Goal: Information Seeking & Learning: Find specific fact

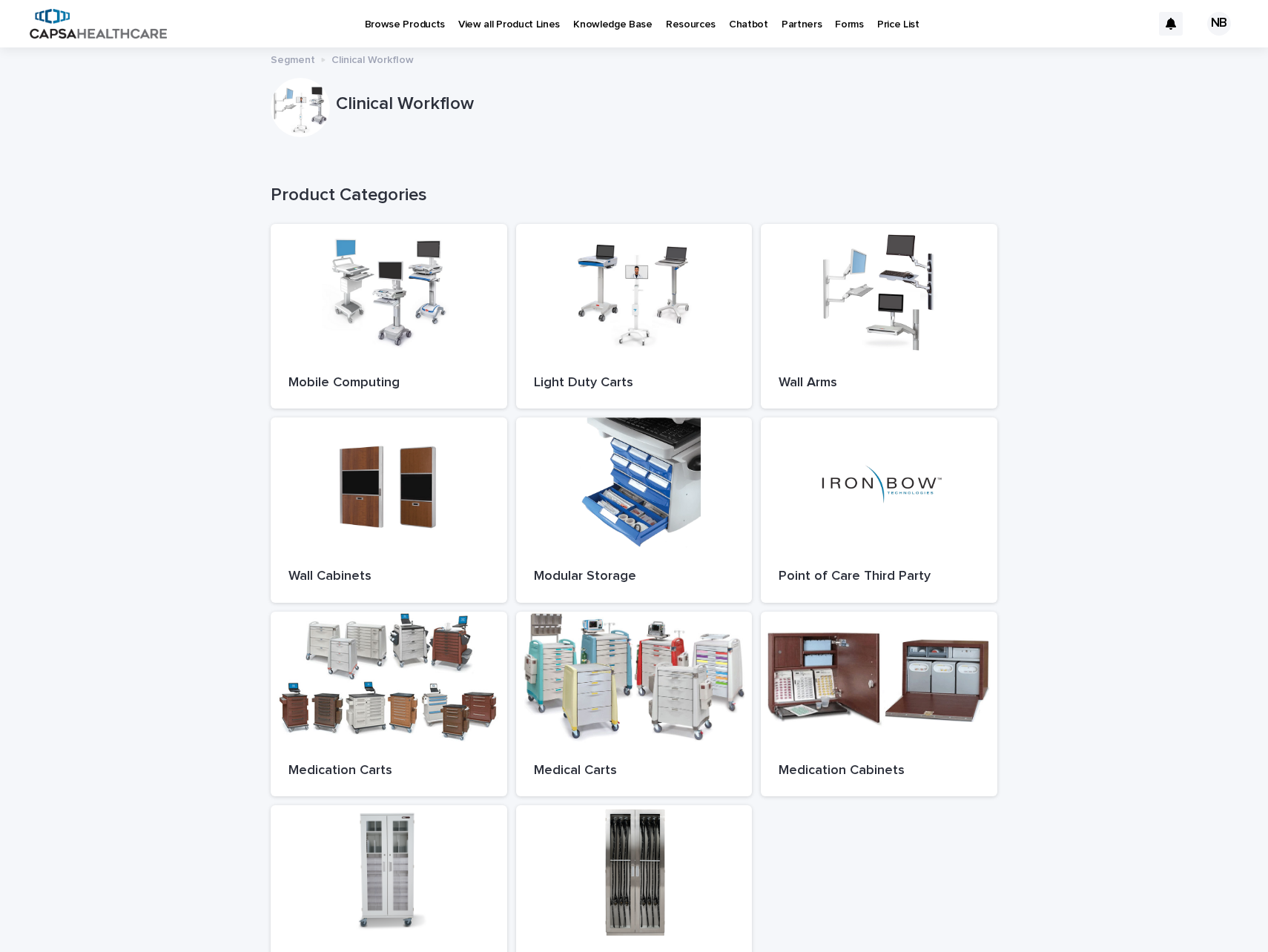
click at [878, 22] on p "Price List" at bounding box center [899, 15] width 42 height 31
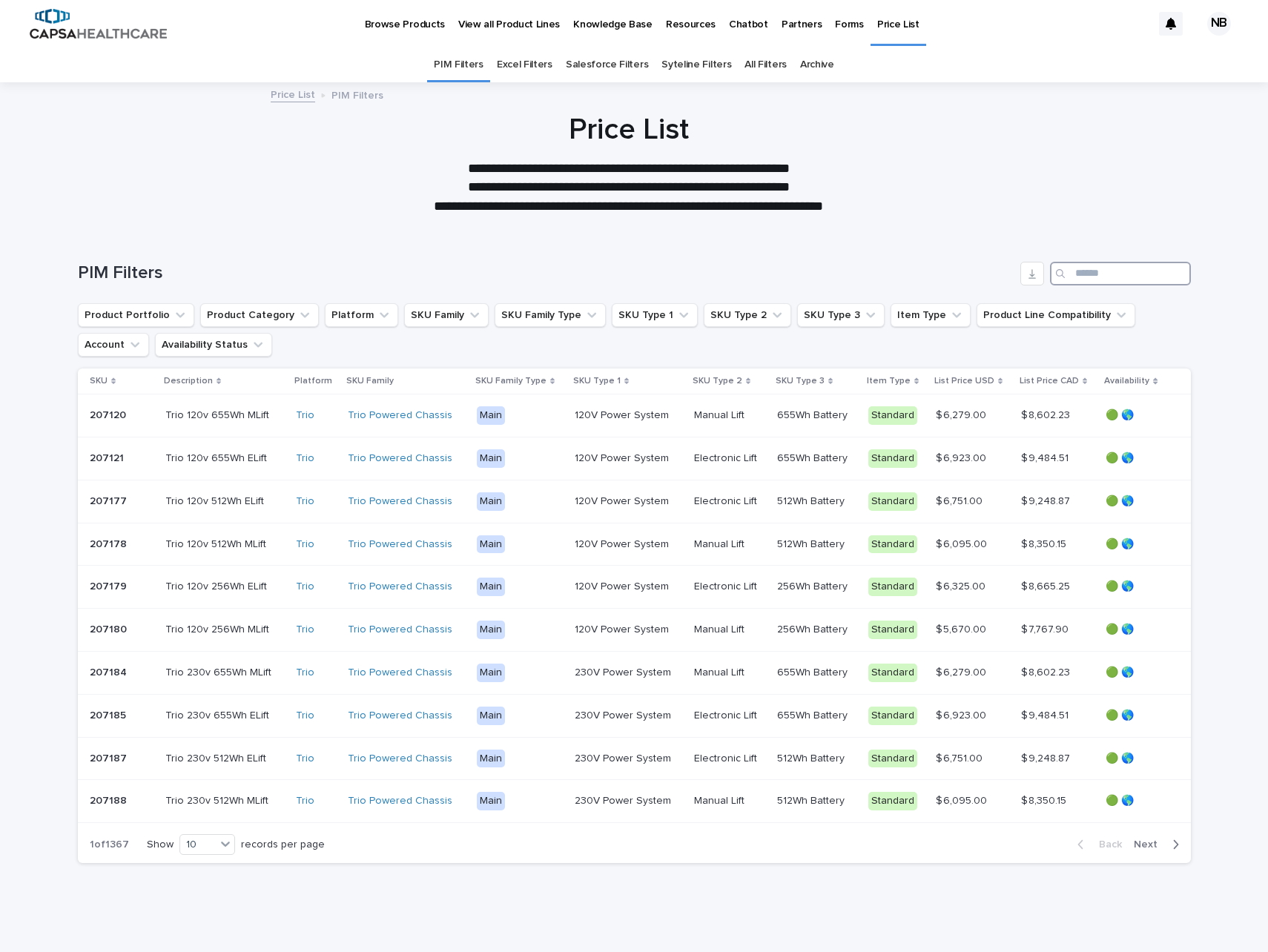
click at [1102, 284] on input "Search" at bounding box center [1120, 273] width 141 height 24
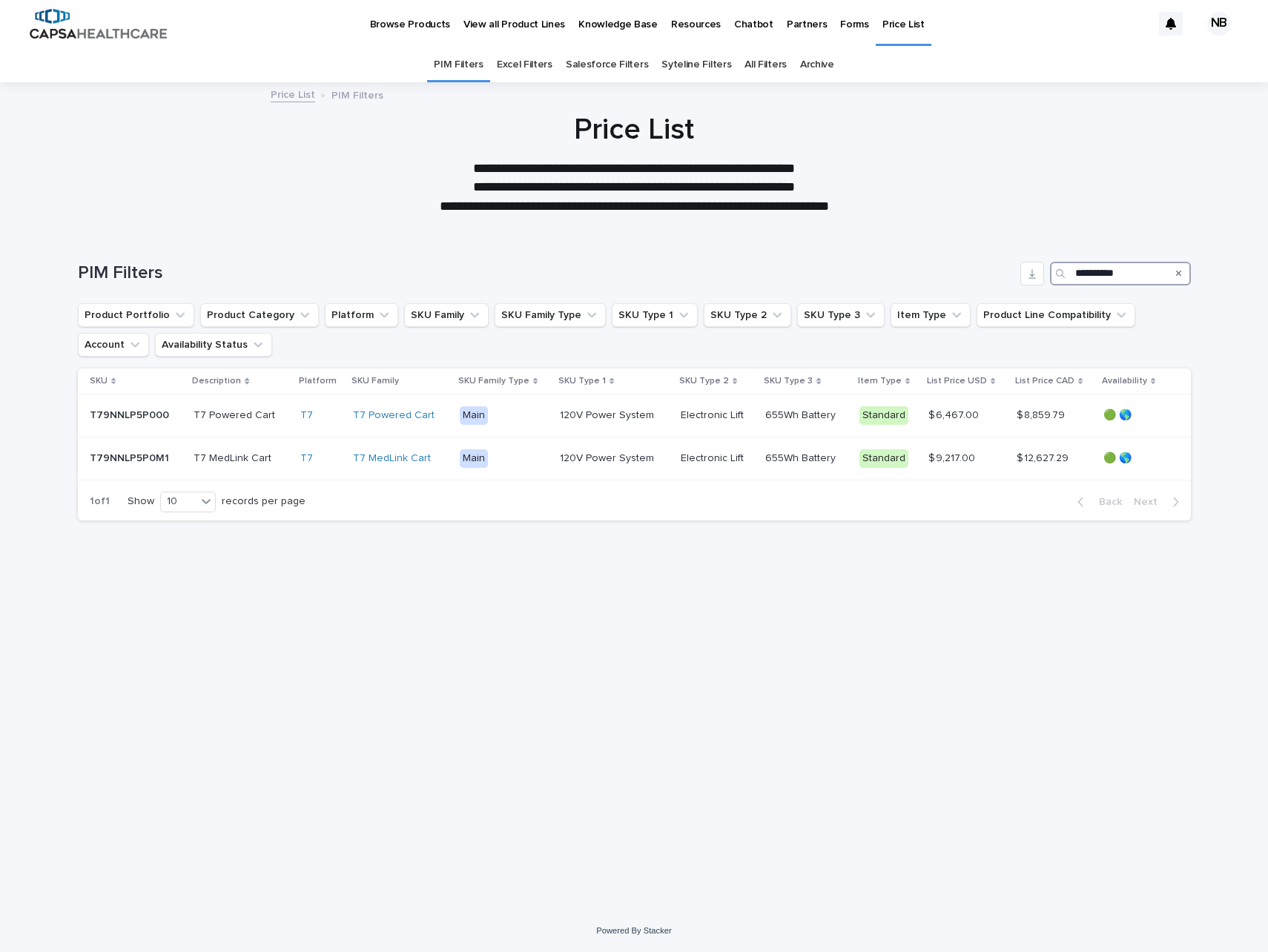
drag, startPoint x: 1114, startPoint y: 272, endPoint x: 1126, endPoint y: 272, distance: 12.0
click at [1115, 272] on input "**********" at bounding box center [1120, 273] width 141 height 24
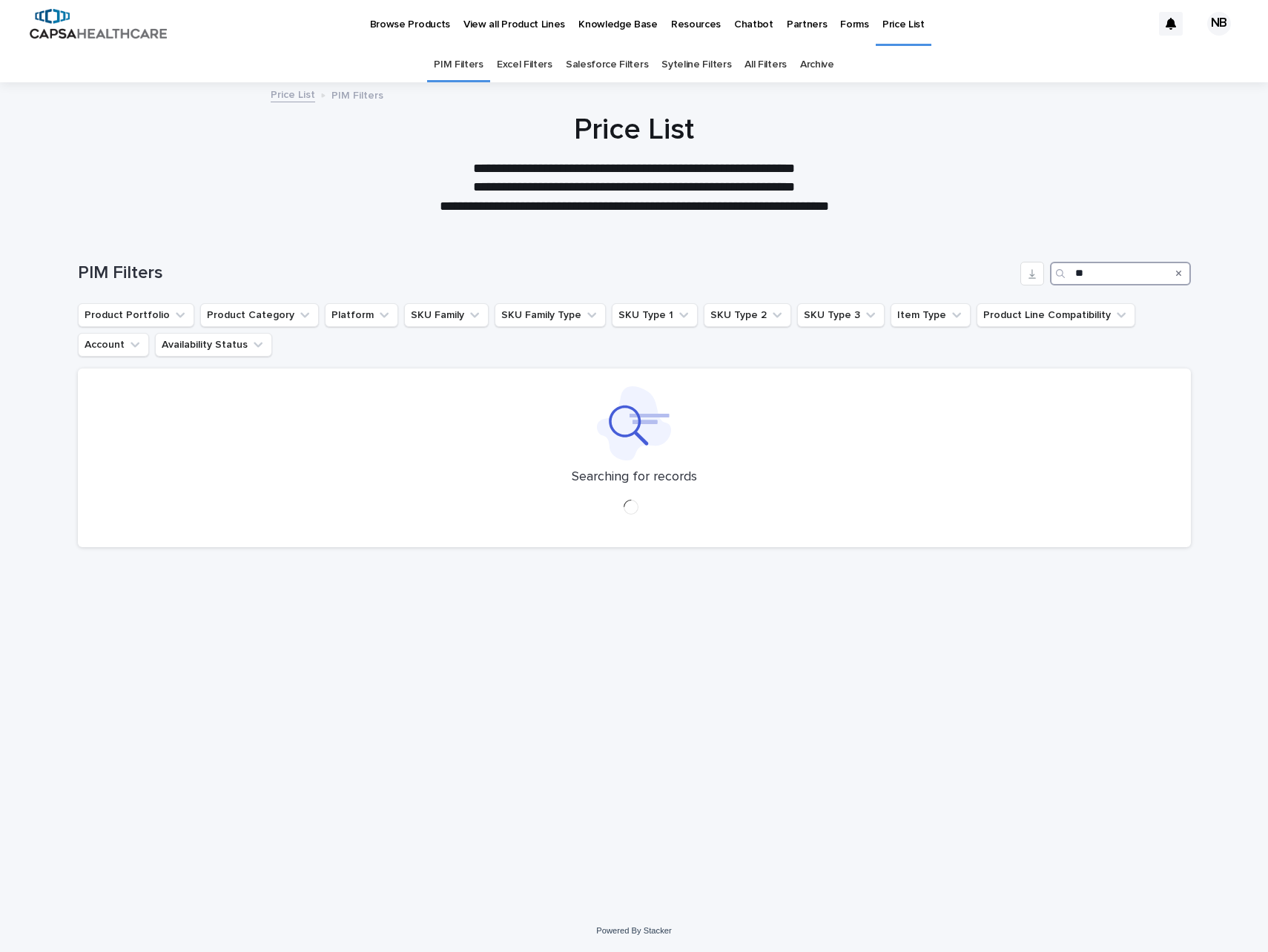
type input "*"
type input "**"
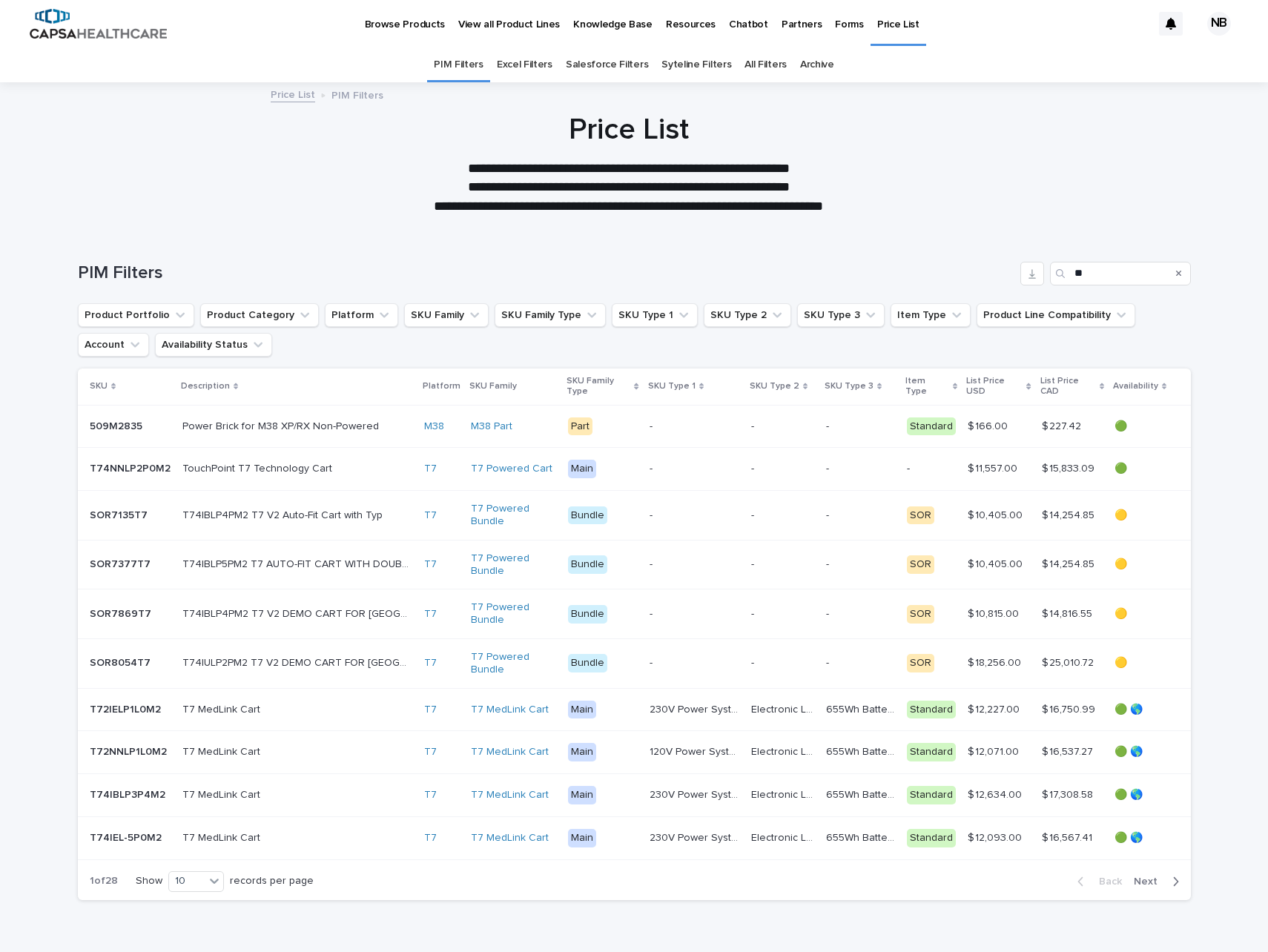
click at [407, 26] on p "Browse Products" at bounding box center [404, 15] width 80 height 31
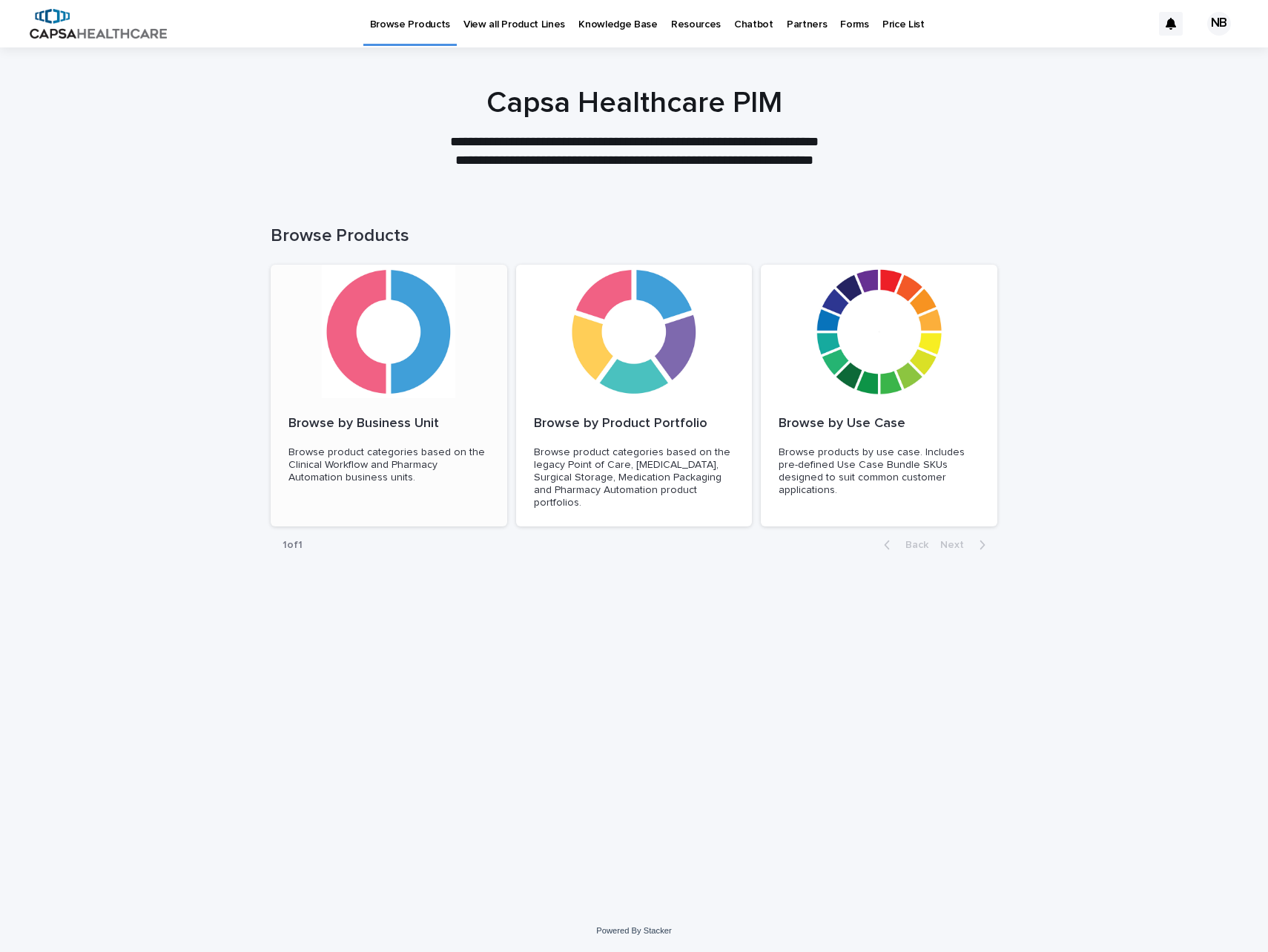
click at [368, 283] on div at bounding box center [388, 331] width 237 height 134
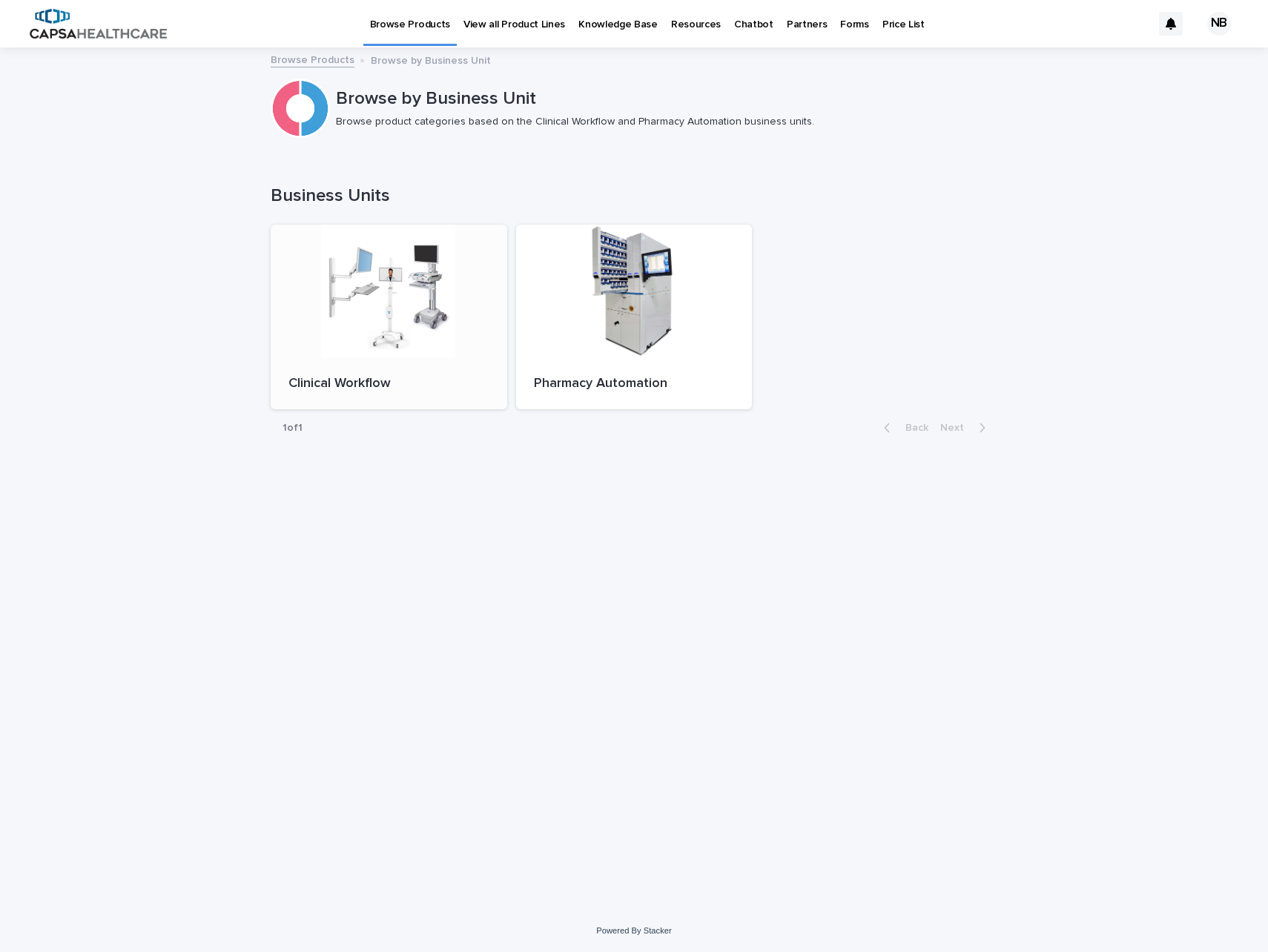
click at [411, 299] on div at bounding box center [388, 291] width 237 height 134
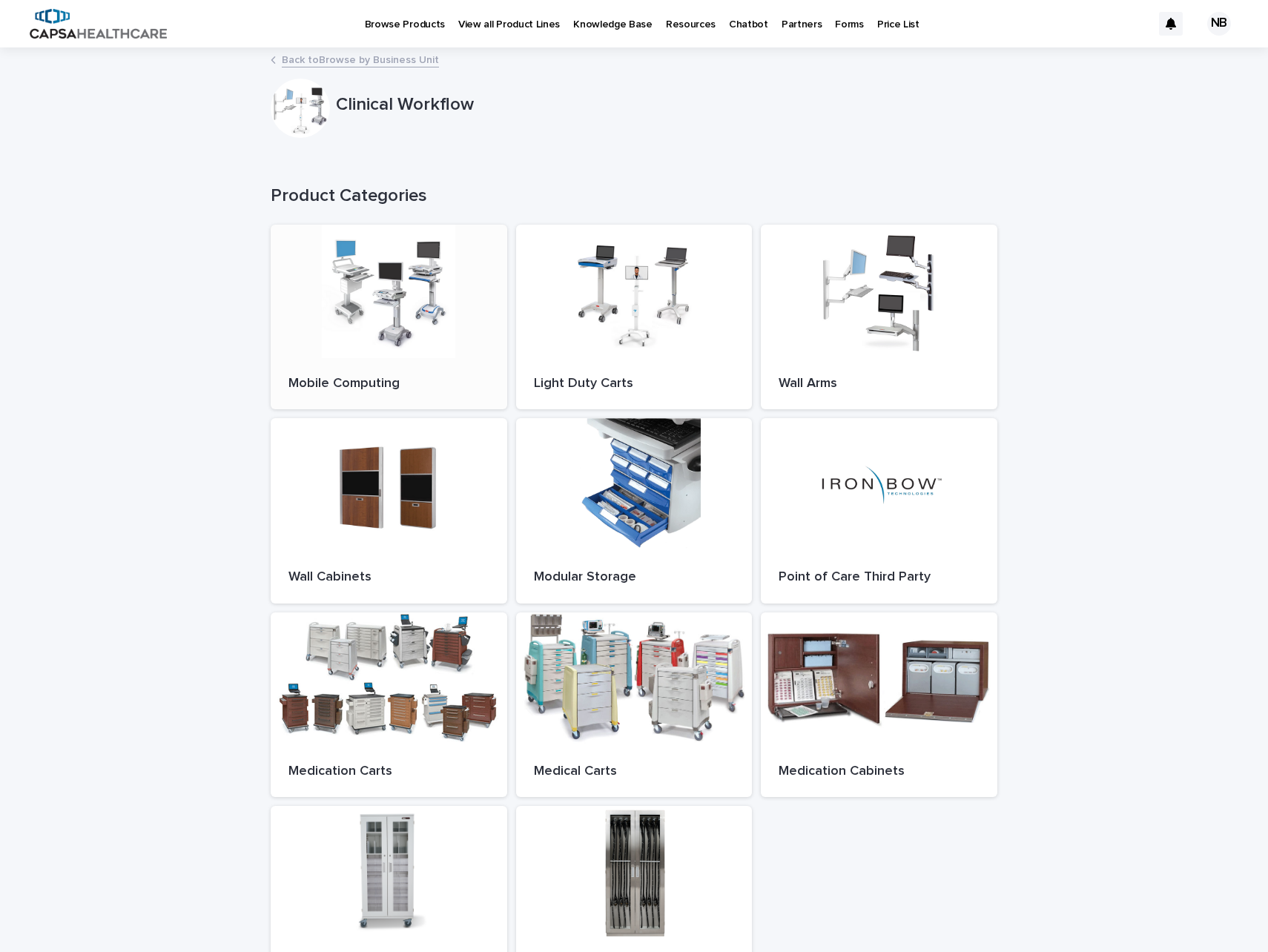
click at [319, 309] on div at bounding box center [388, 291] width 237 height 134
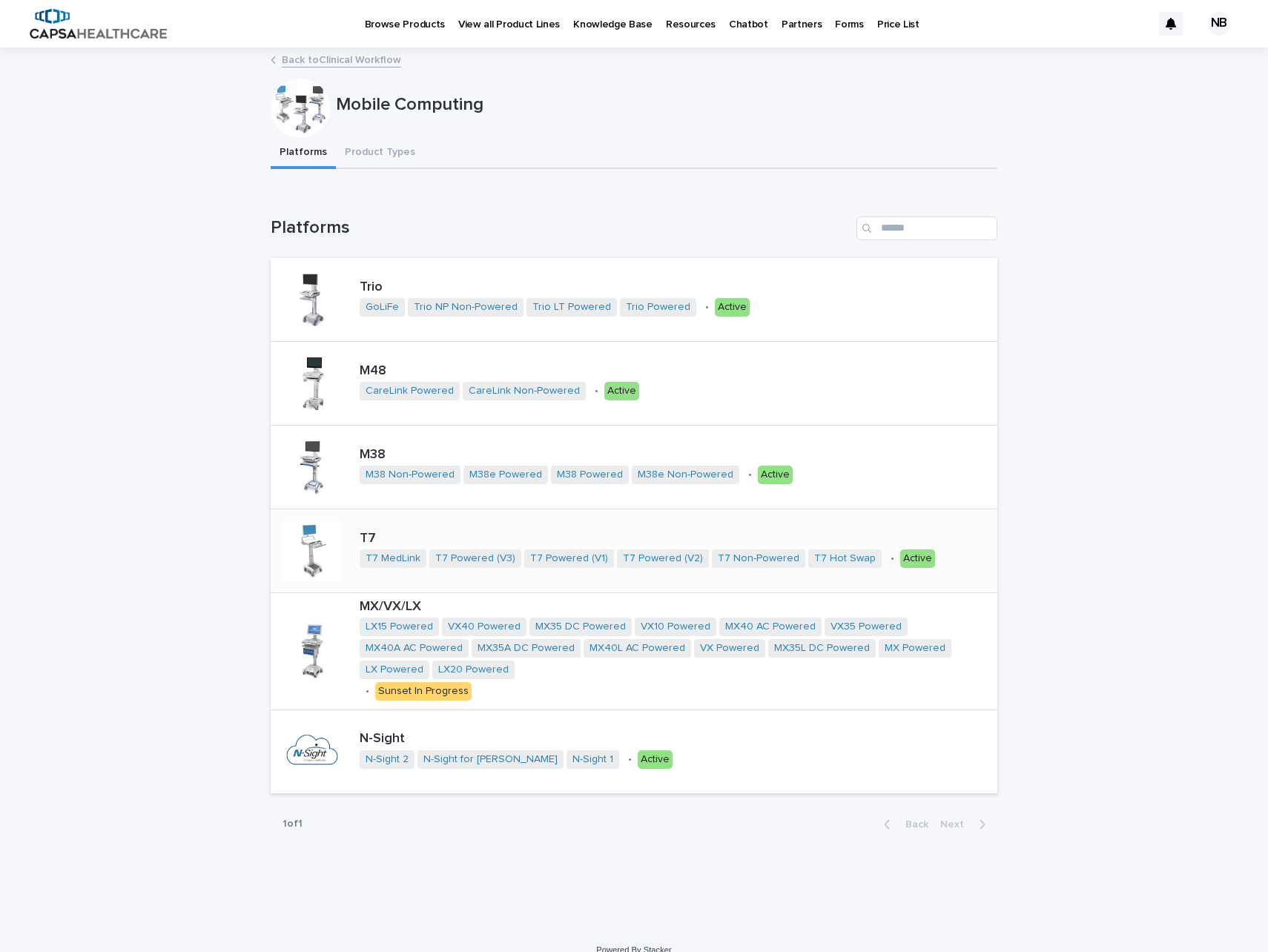
click at [361, 537] on p "T7" at bounding box center [655, 539] width 592 height 16
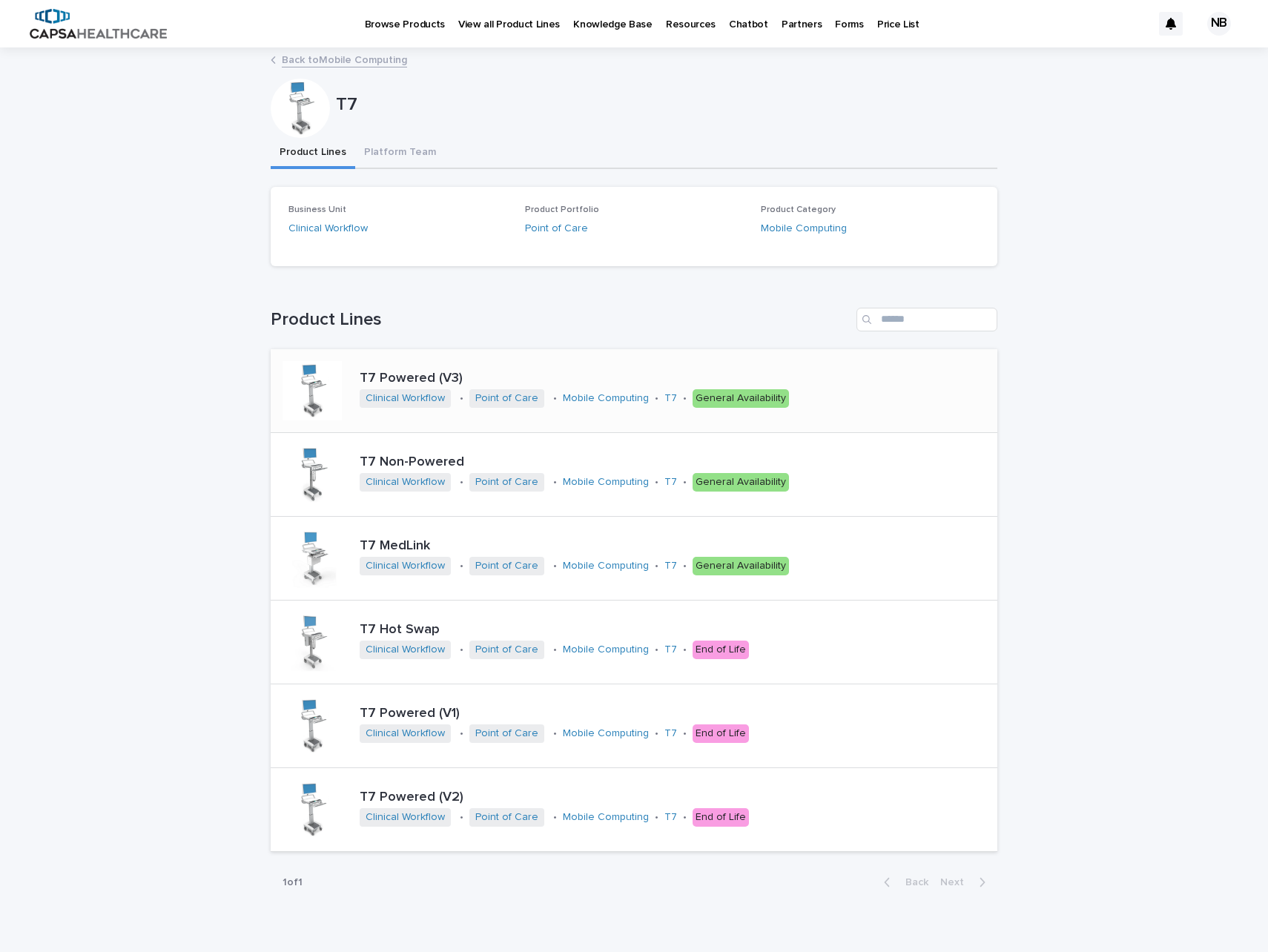
click at [411, 375] on p "T7 Powered (V3)" at bounding box center [625, 378] width 532 height 16
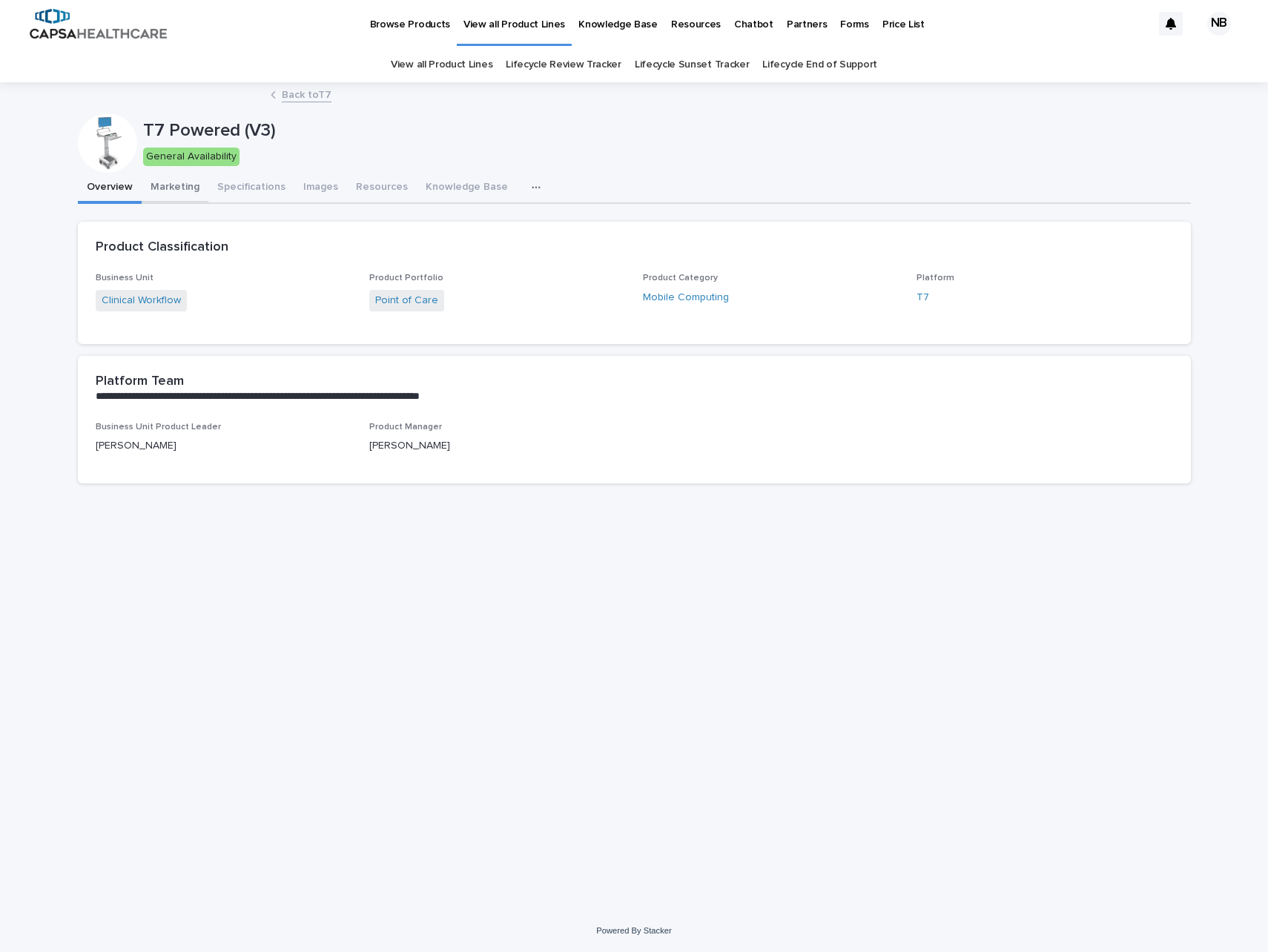
click at [180, 192] on button "Marketing" at bounding box center [175, 188] width 67 height 31
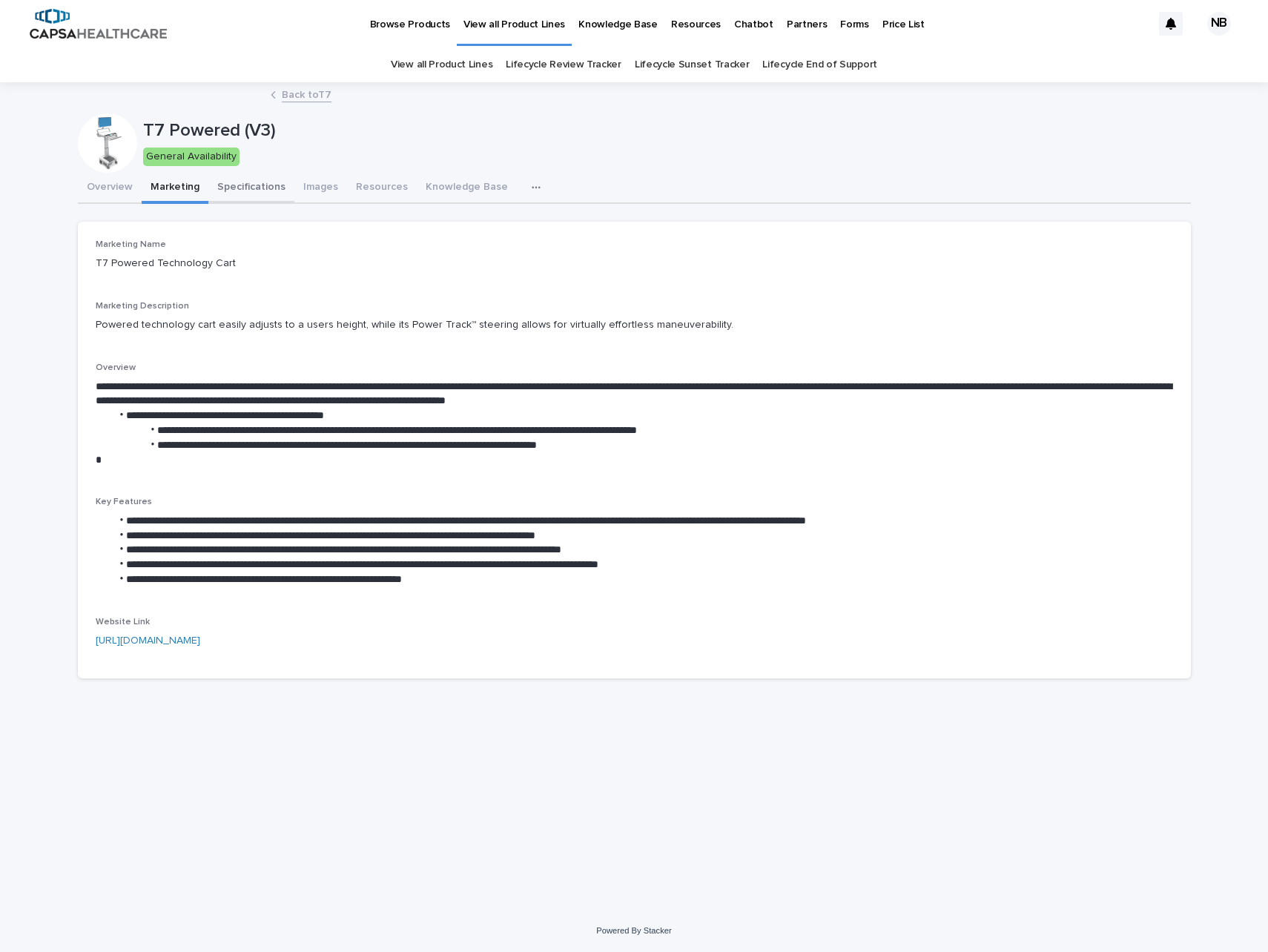
click at [230, 198] on button "Specifications" at bounding box center [252, 188] width 86 height 31
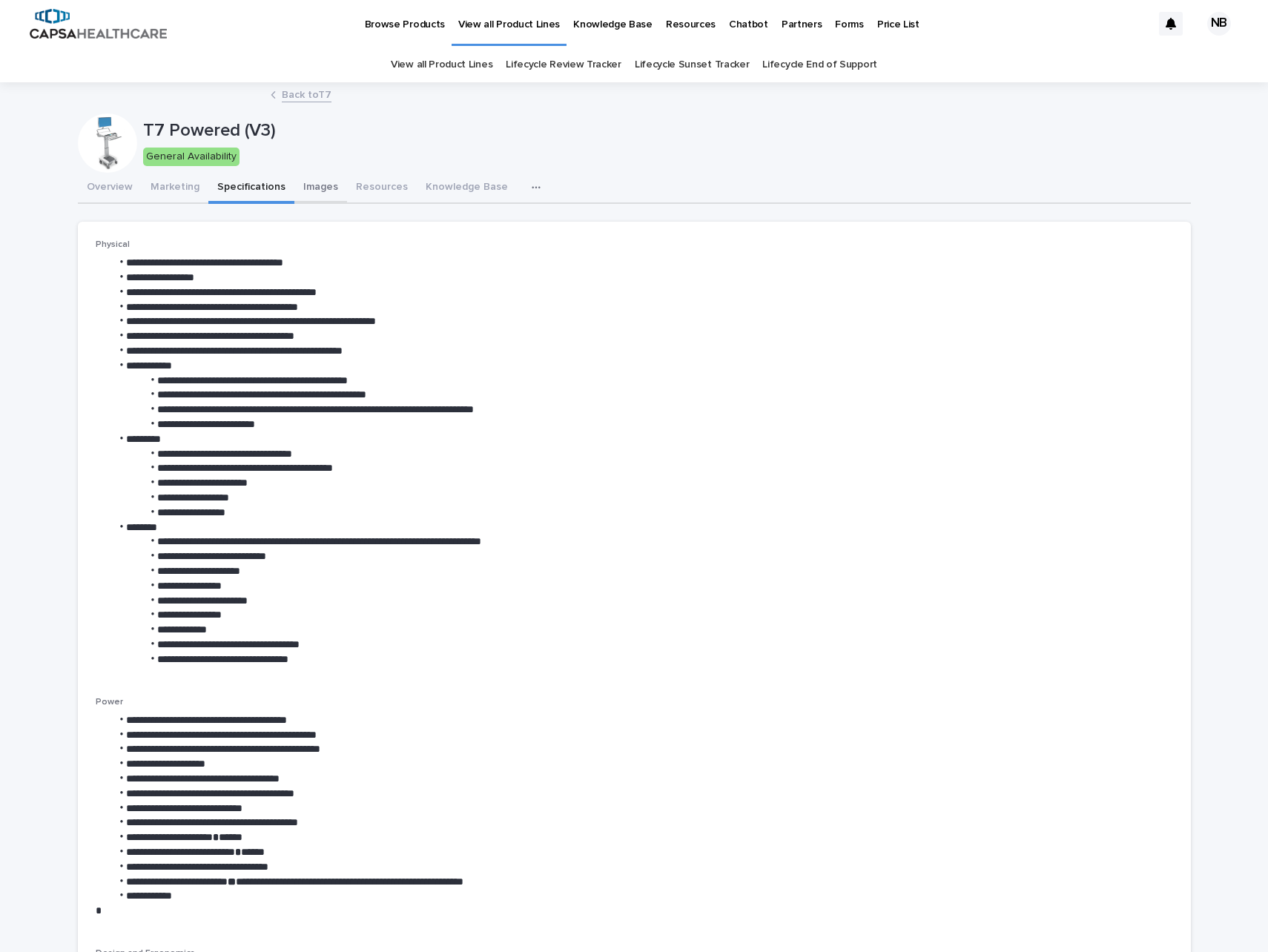
click at [317, 181] on button "Images" at bounding box center [320, 188] width 53 height 31
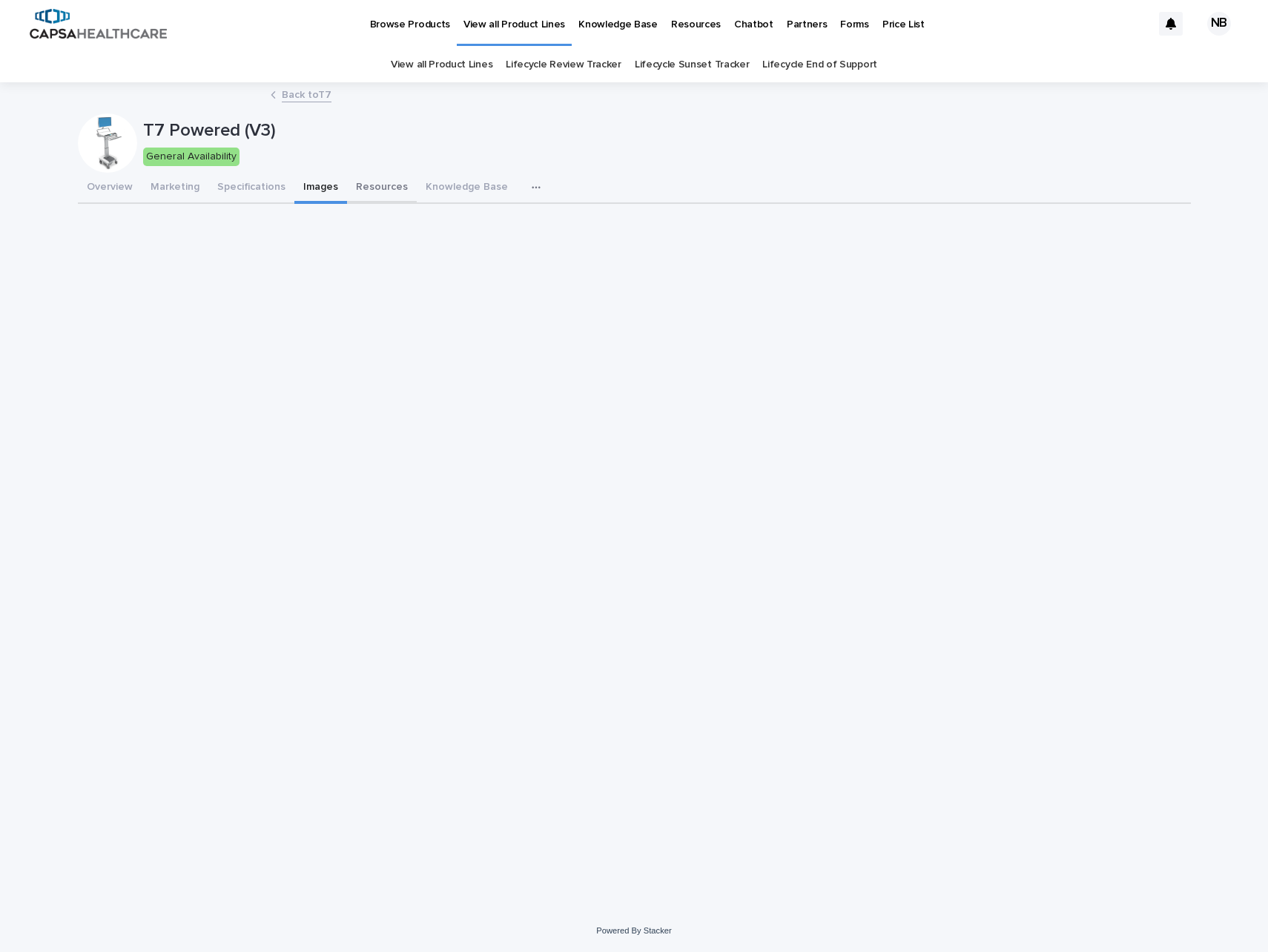
click at [370, 181] on button "Resources" at bounding box center [382, 188] width 70 height 31
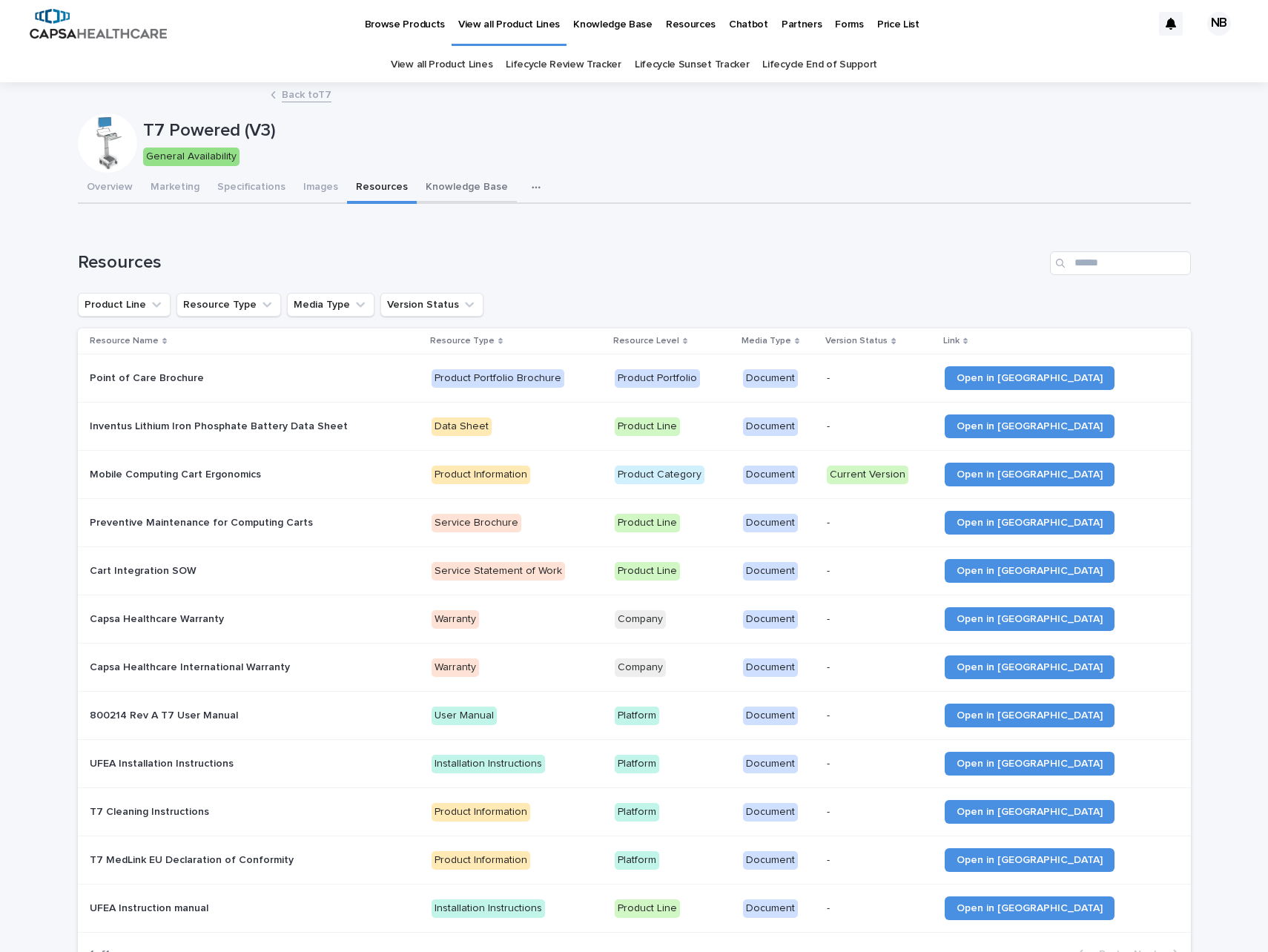
click at [442, 189] on button "Knowledge Base" at bounding box center [466, 188] width 100 height 31
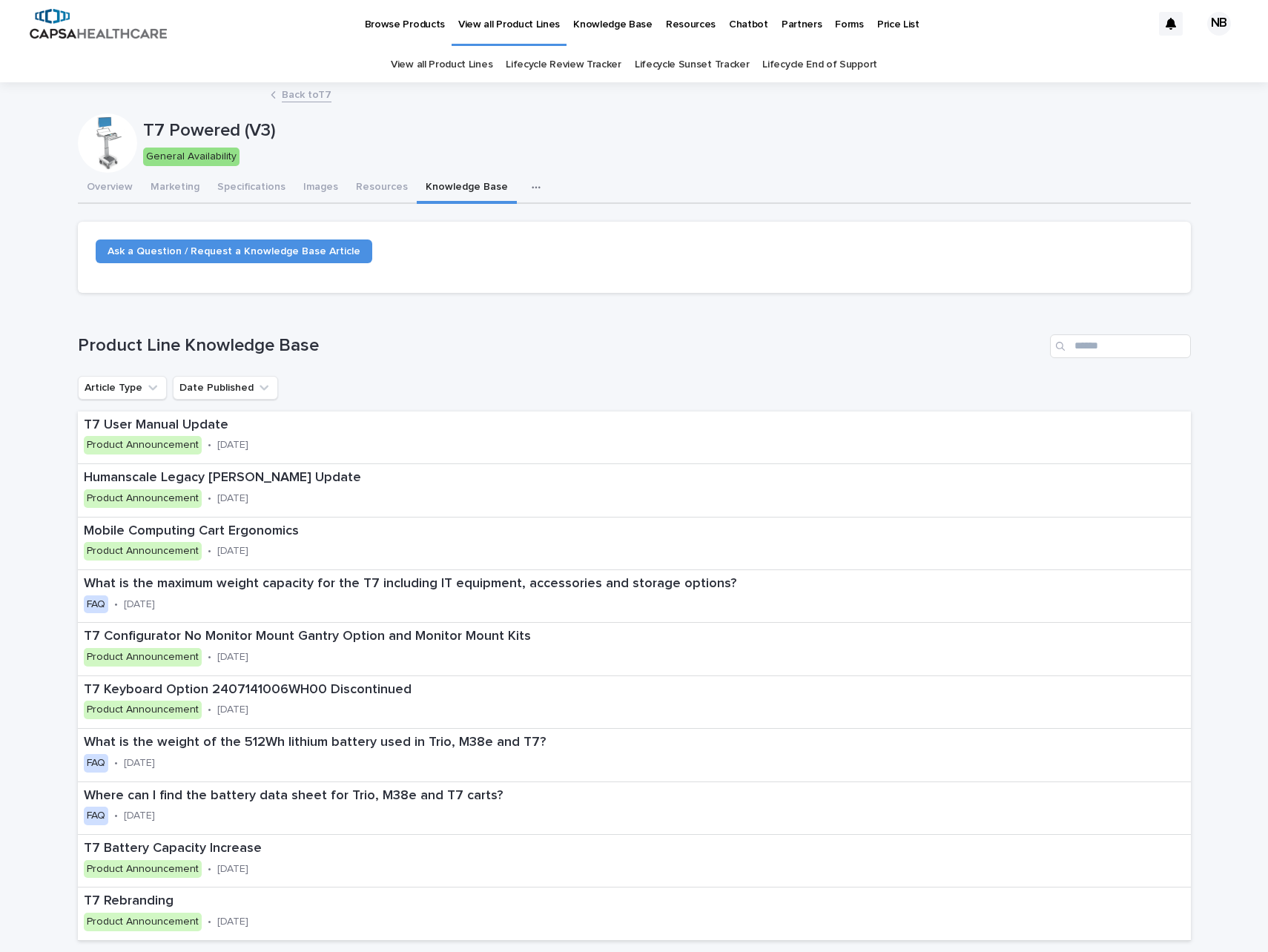
click at [646, 120] on div "T7 Powered (V3)" at bounding box center [664, 129] width 1042 height 25
click at [739, 22] on p "Chatbot" at bounding box center [748, 15] width 39 height 31
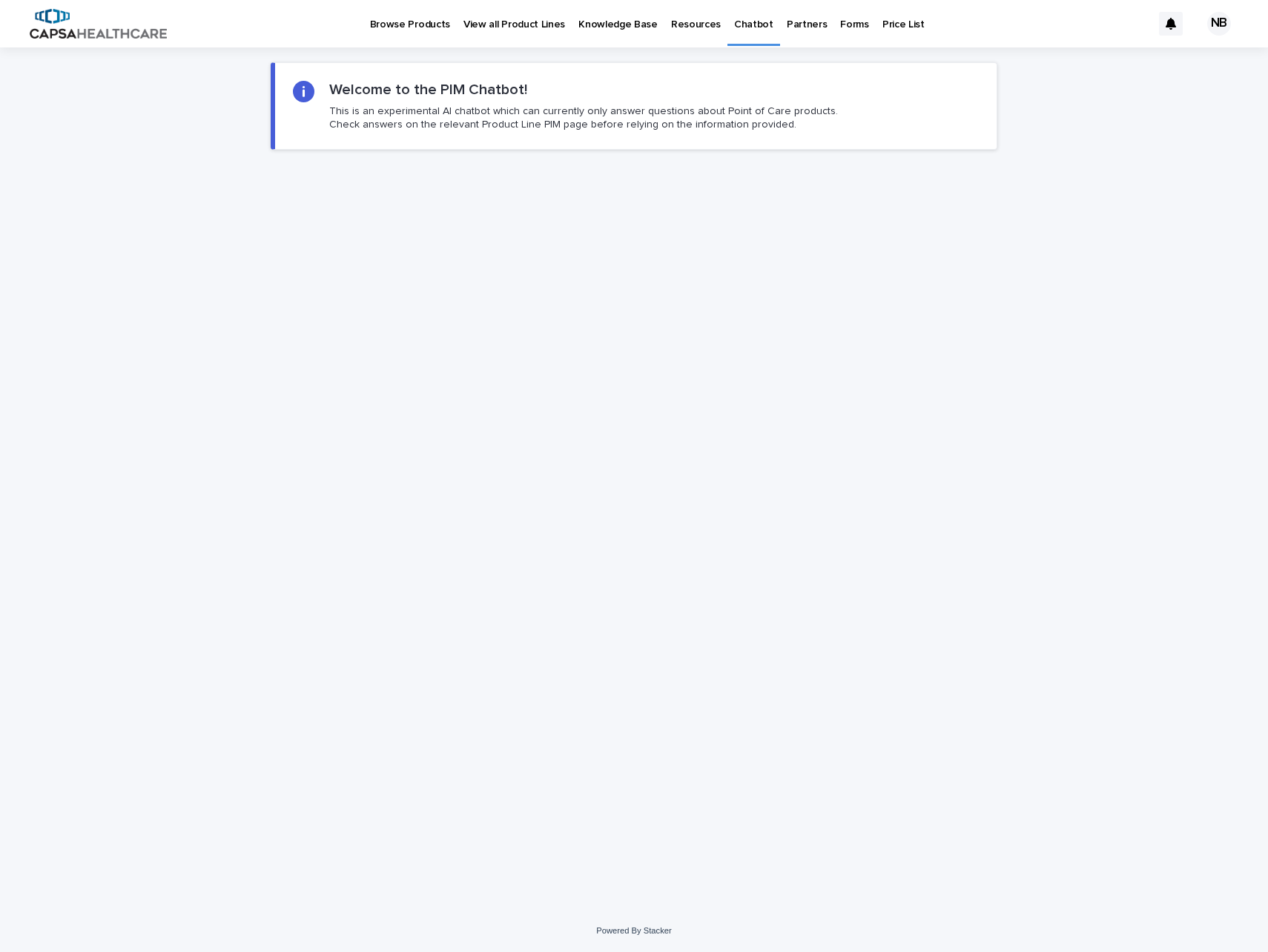
click at [77, 29] on img at bounding box center [98, 24] width 137 height 30
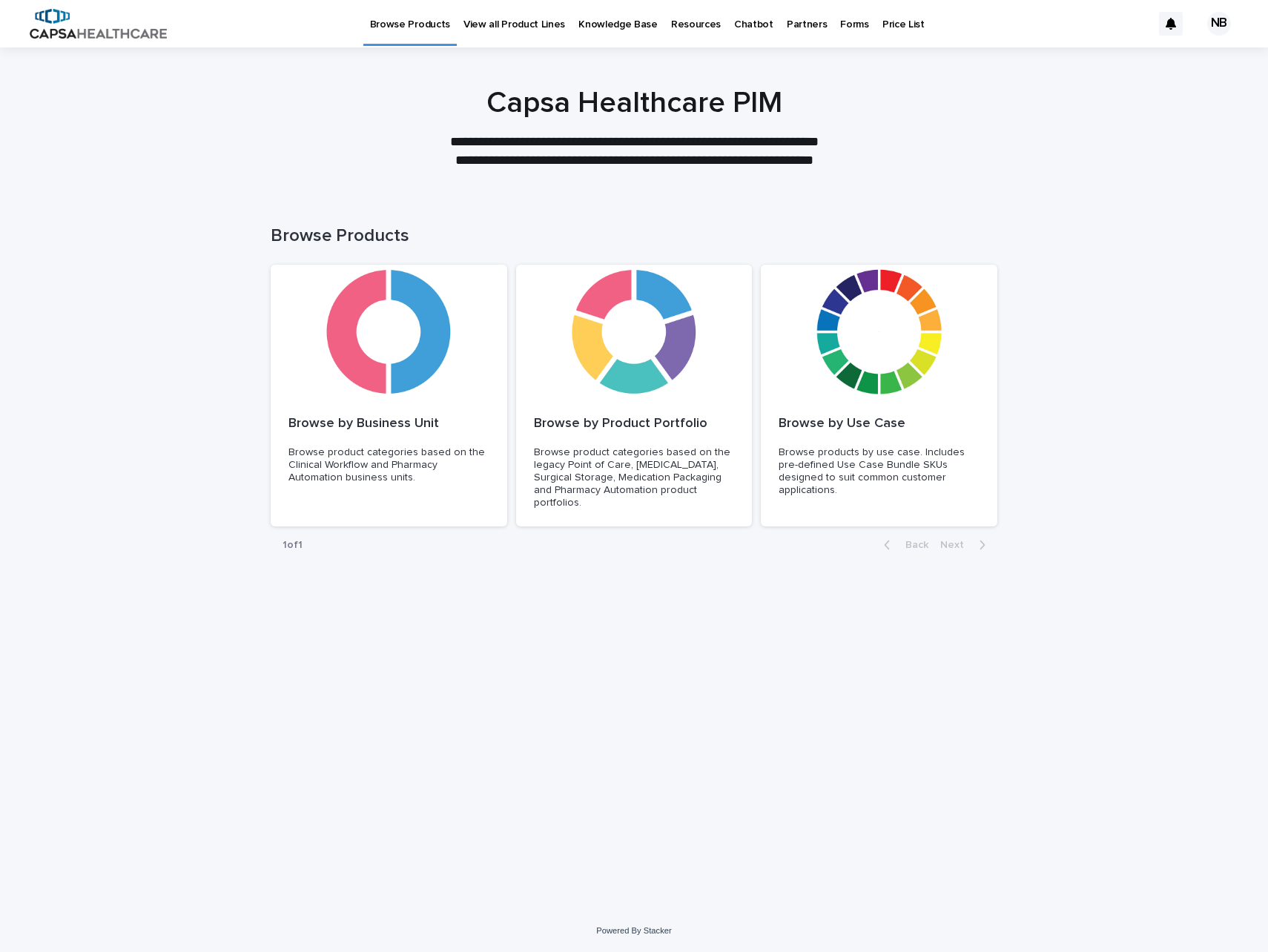
click at [883, 25] on p "Price List" at bounding box center [904, 15] width 42 height 31
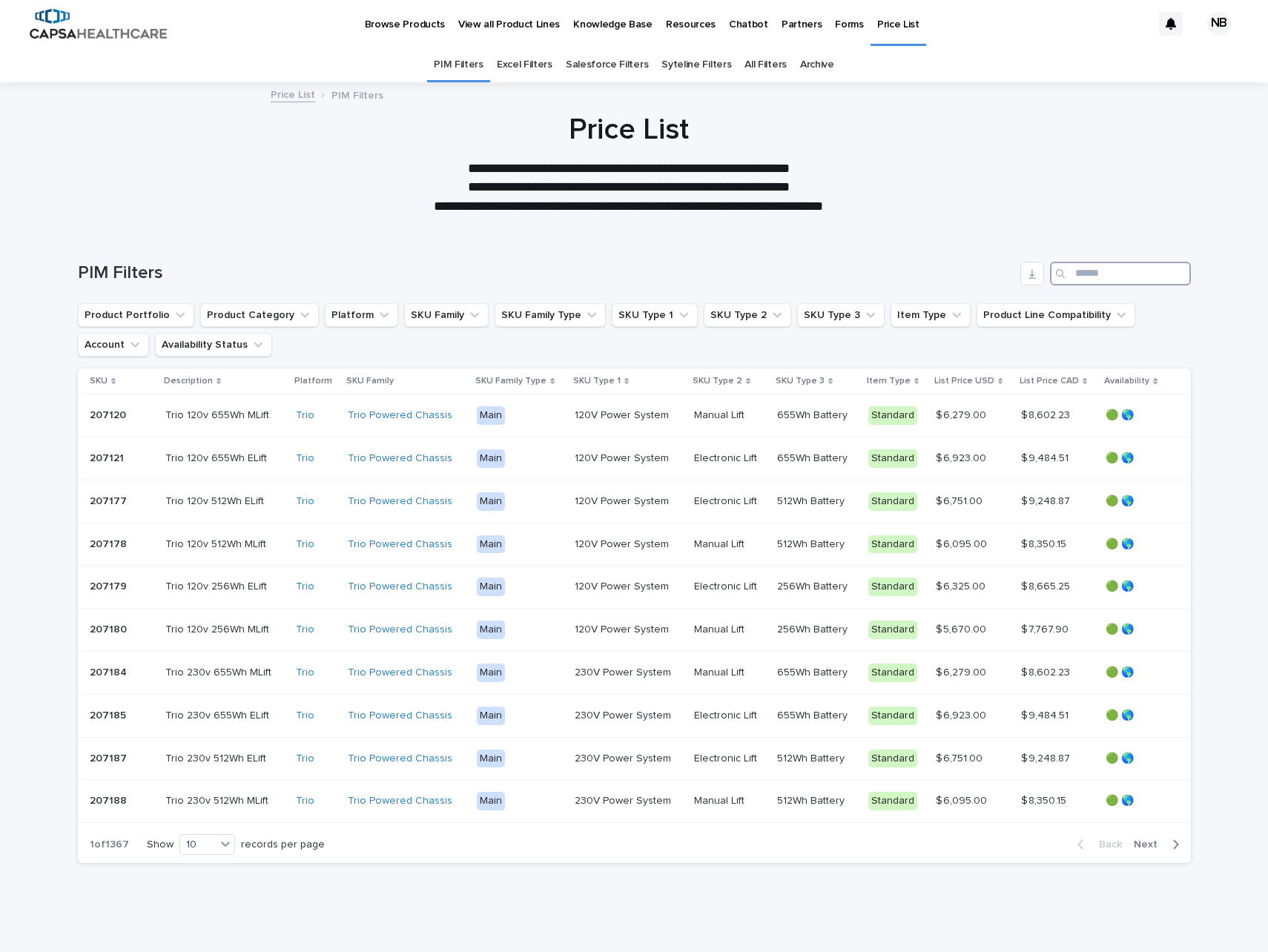
click at [1137, 269] on input "Search" at bounding box center [1120, 273] width 141 height 24
click at [118, 416] on p "207120" at bounding box center [109, 414] width 39 height 16
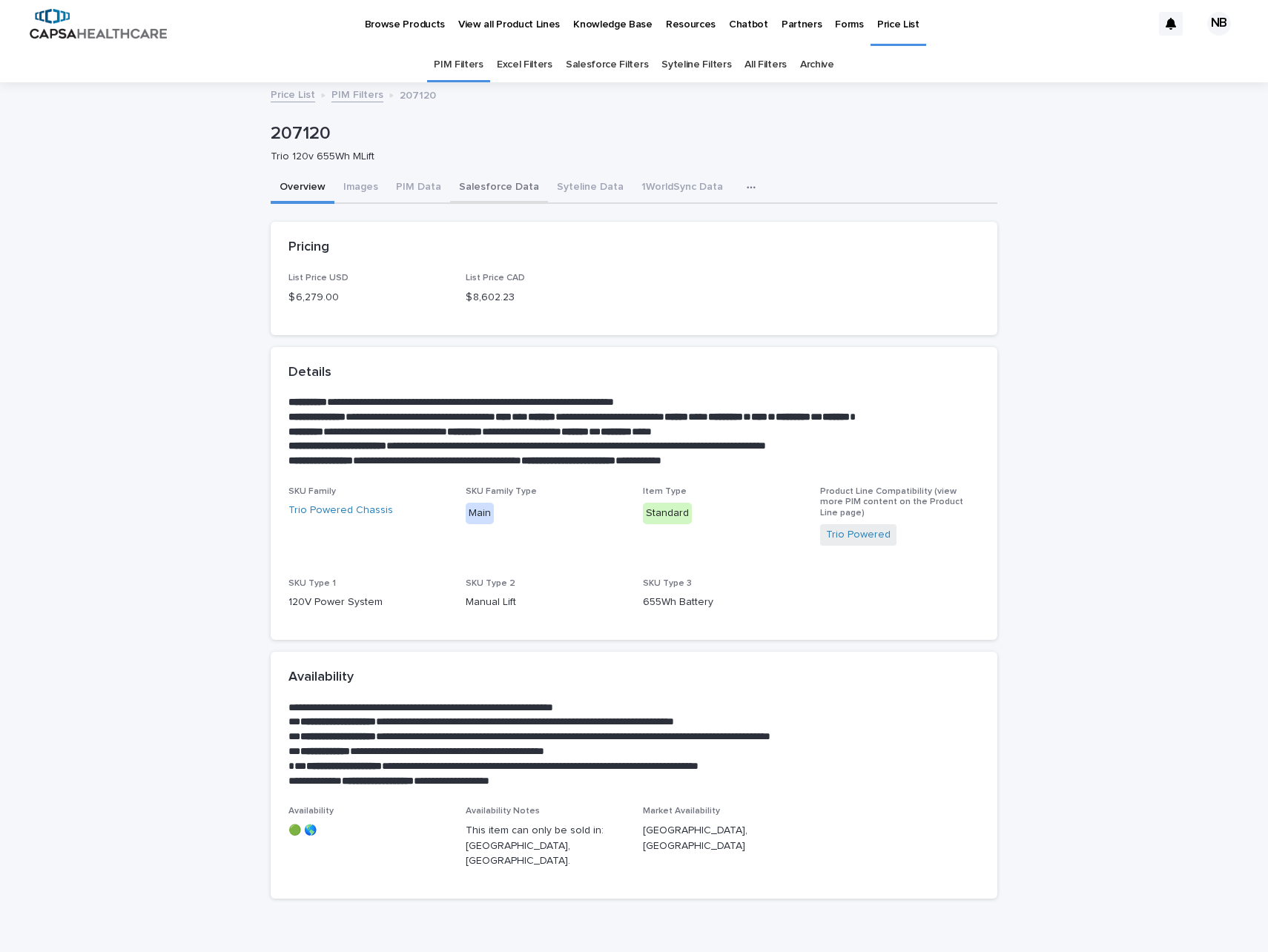
drag, startPoint x: 470, startPoint y: 196, endPoint x: 543, endPoint y: 186, distance: 73.7
click at [470, 196] on button "Salesforce Data" at bounding box center [499, 188] width 98 height 31
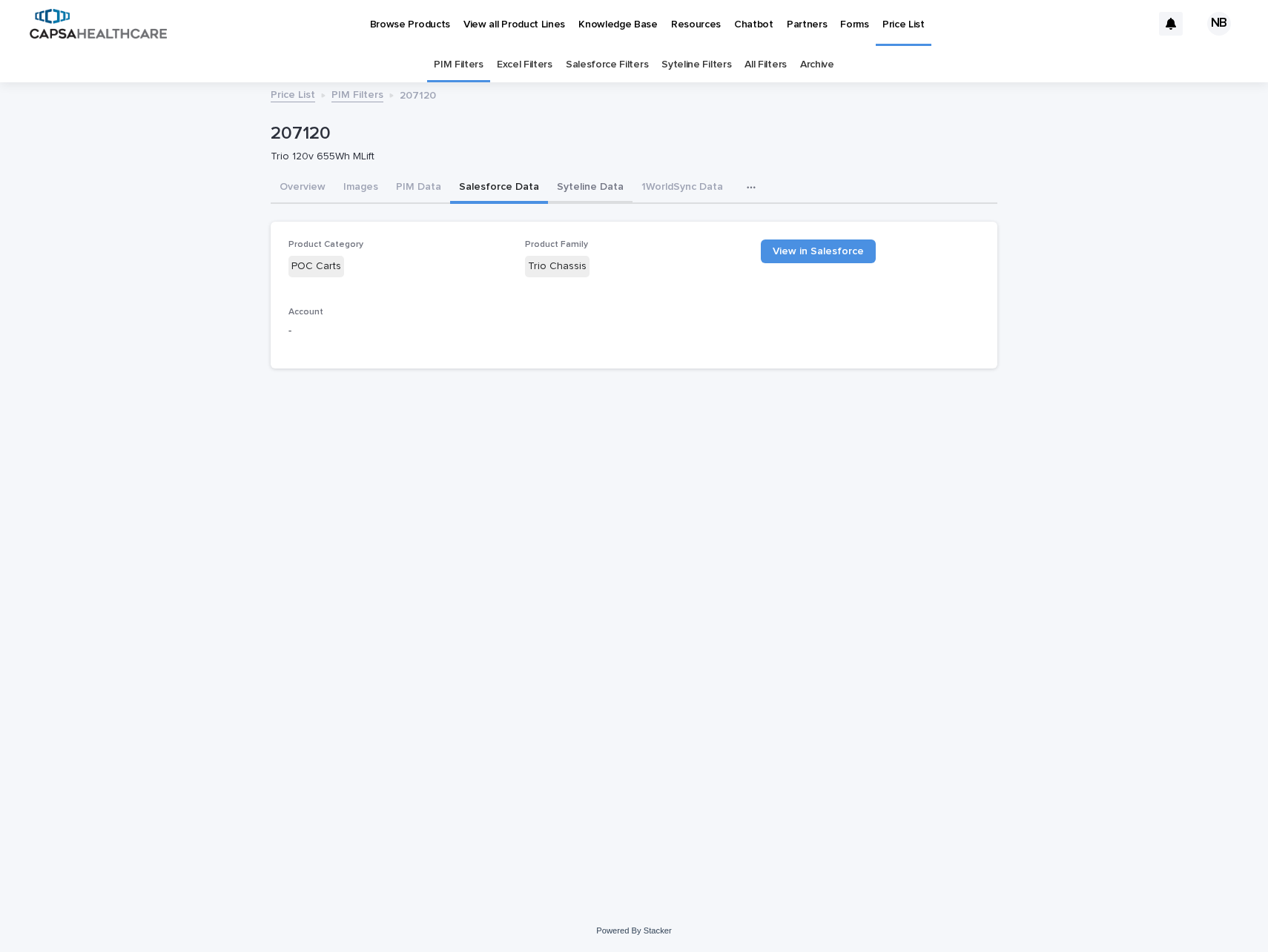
click at [575, 177] on button "Syteline Data" at bounding box center [590, 188] width 85 height 31
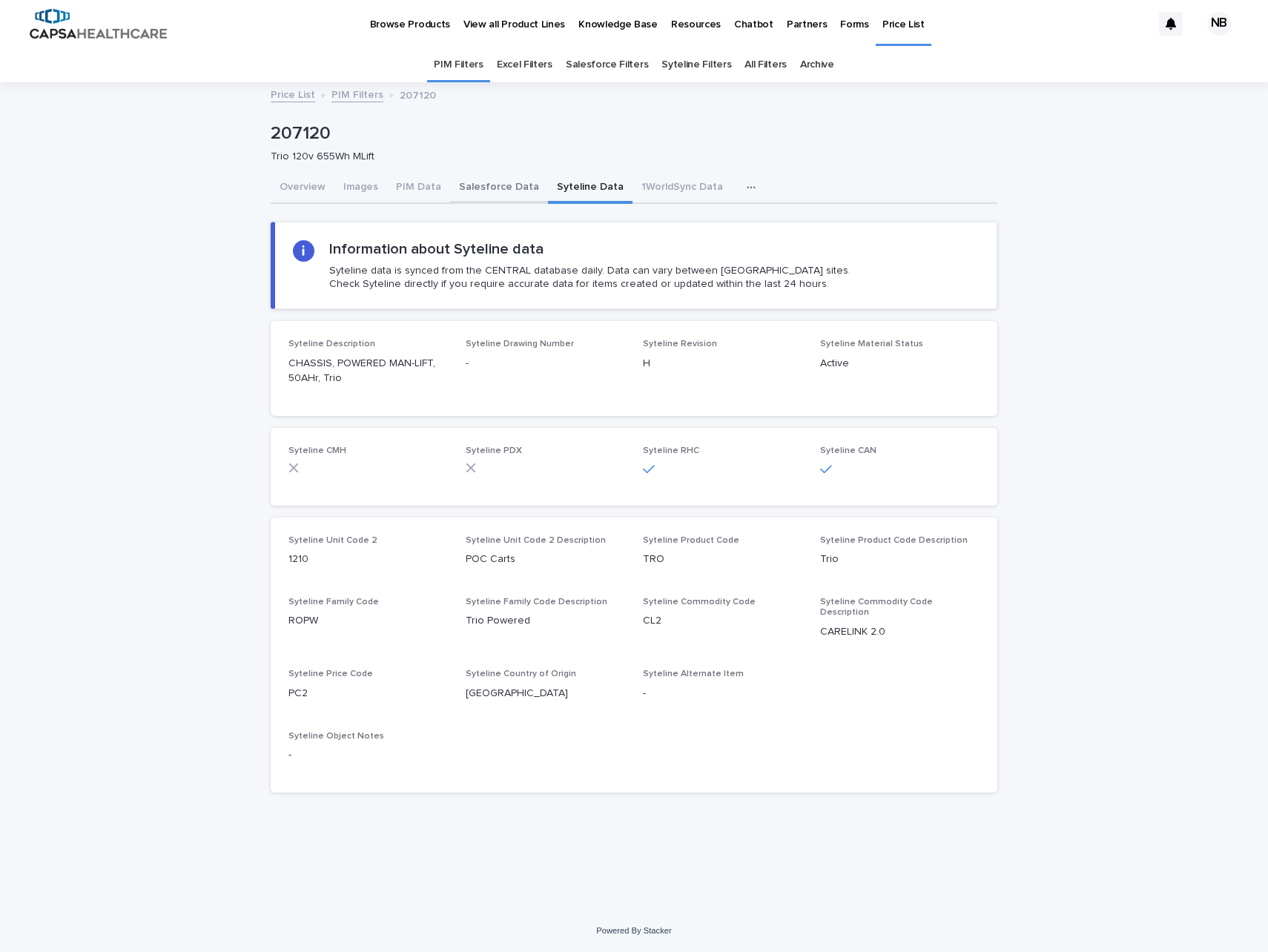
click at [487, 192] on button "Salesforce Data" at bounding box center [499, 188] width 98 height 31
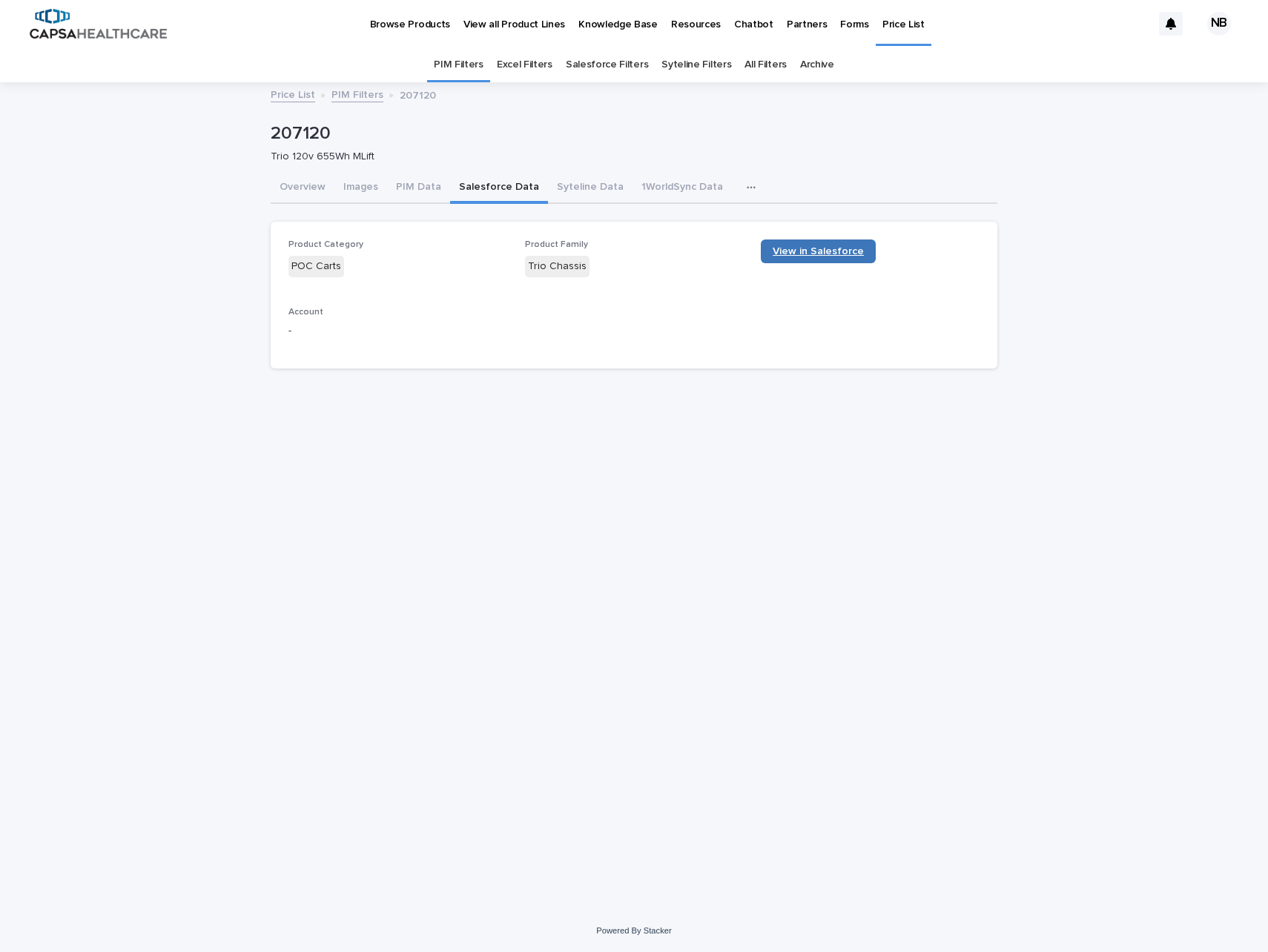
click at [832, 253] on span "View in Salesforce" at bounding box center [818, 251] width 91 height 10
click at [881, 589] on div "Loading... Saving… Loading... Saving… 207120 207120 Trio 120v 655Wh MLift Sorry…" at bounding box center [634, 478] width 742 height 788
click at [878, 30] on link "Price List" at bounding box center [904, 22] width 56 height 44
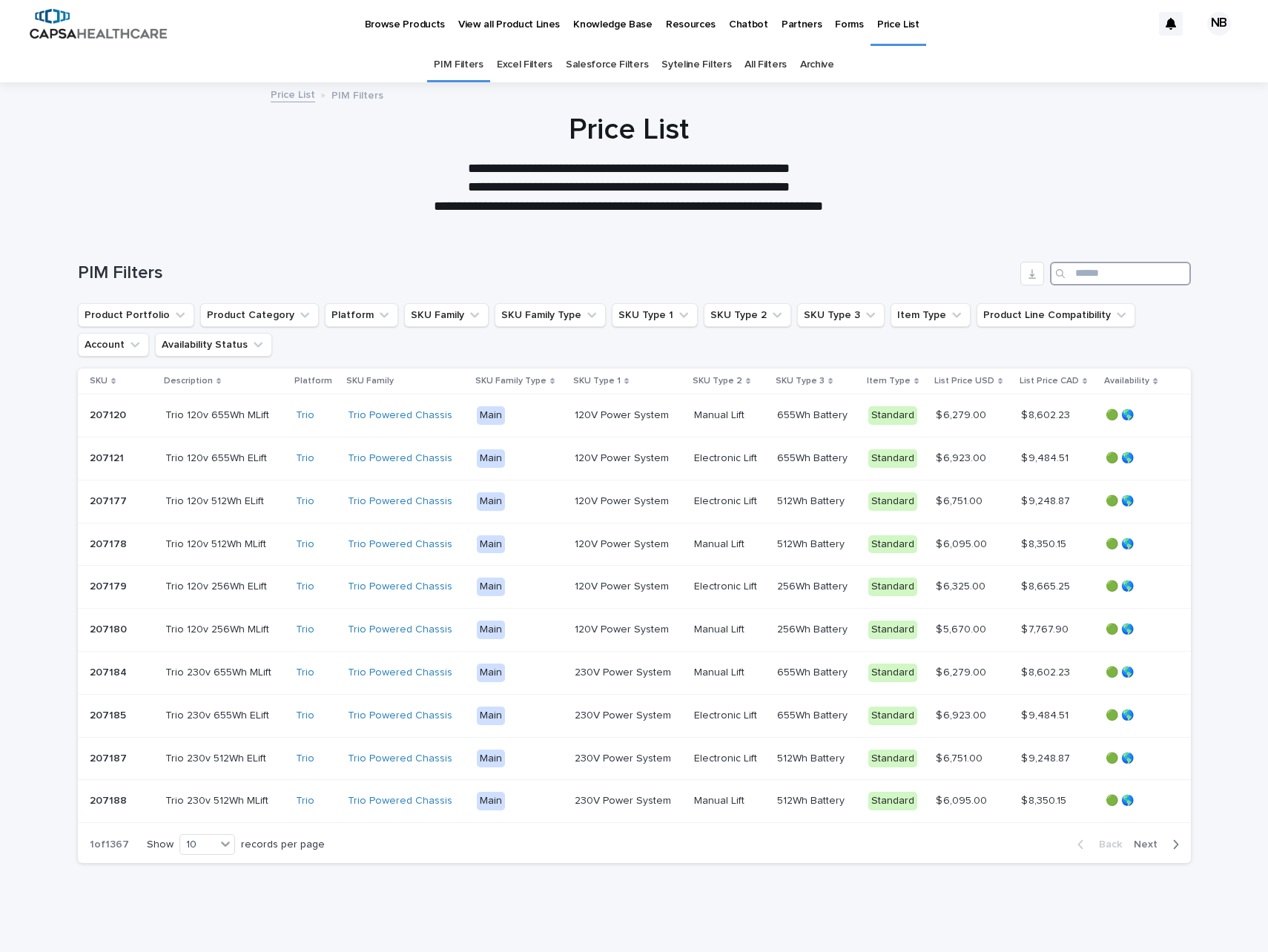
click at [1118, 275] on input "Search" at bounding box center [1120, 273] width 141 height 24
paste input "**********"
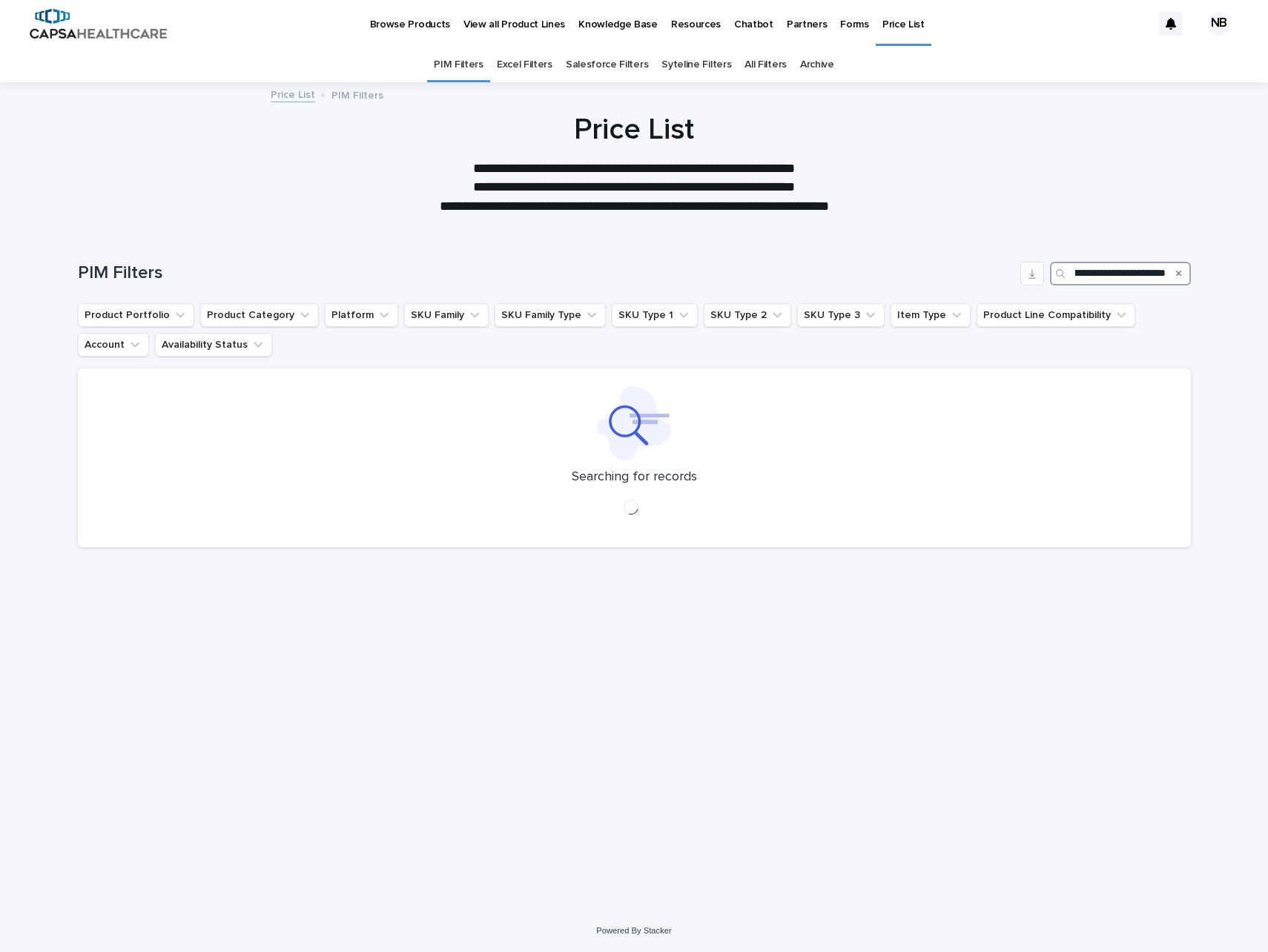
scroll to position [0, 64]
drag, startPoint x: 1086, startPoint y: 272, endPoint x: 1214, endPoint y: 273, distance: 128.0
click at [1214, 273] on div "**********" at bounding box center [634, 570] width 1268 height 678
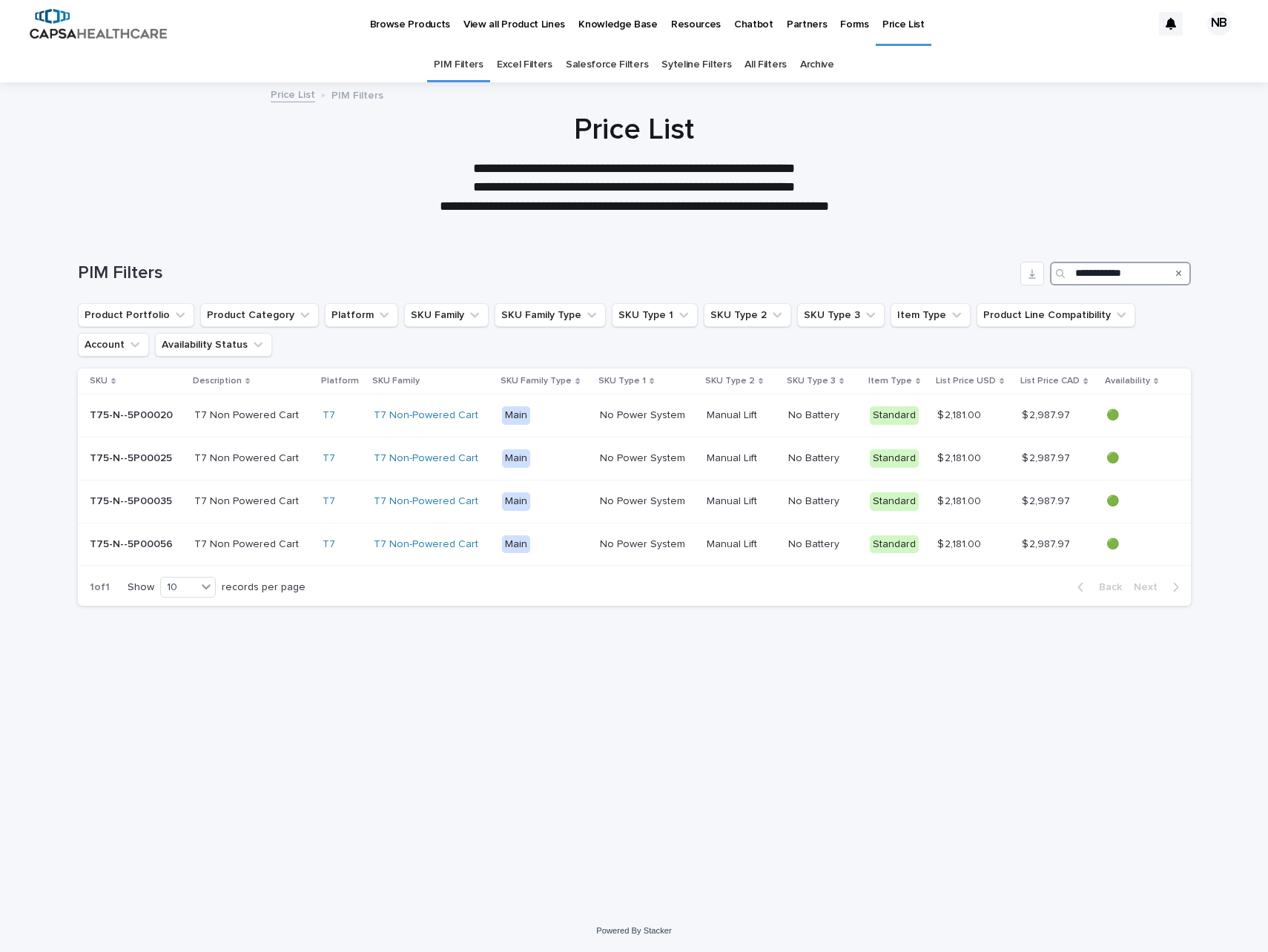
type input "**********"
click at [122, 458] on p "T75-N--5P00025" at bounding box center [132, 457] width 85 height 16
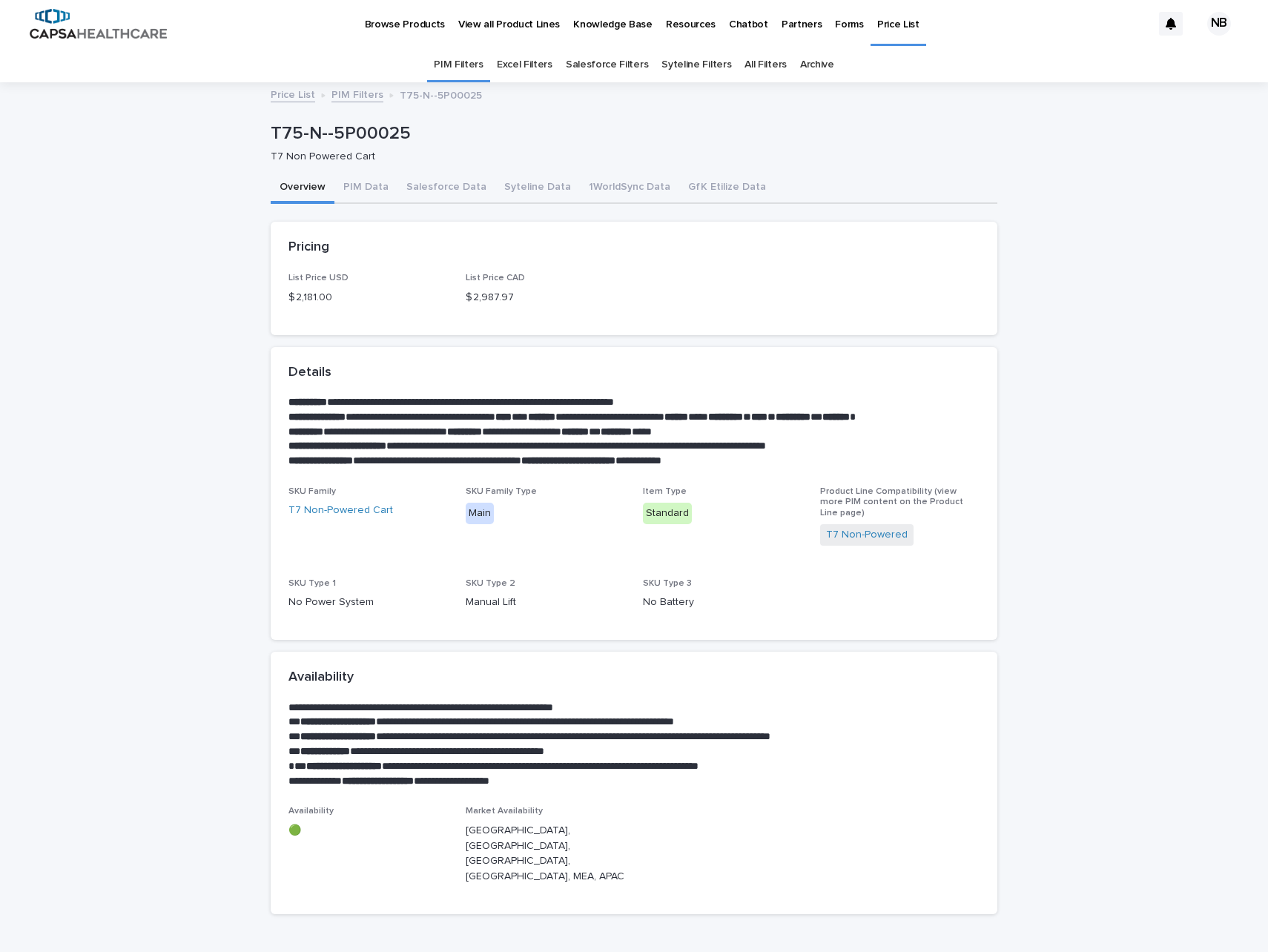
click at [356, 98] on link "PIM Filters" at bounding box center [357, 93] width 52 height 17
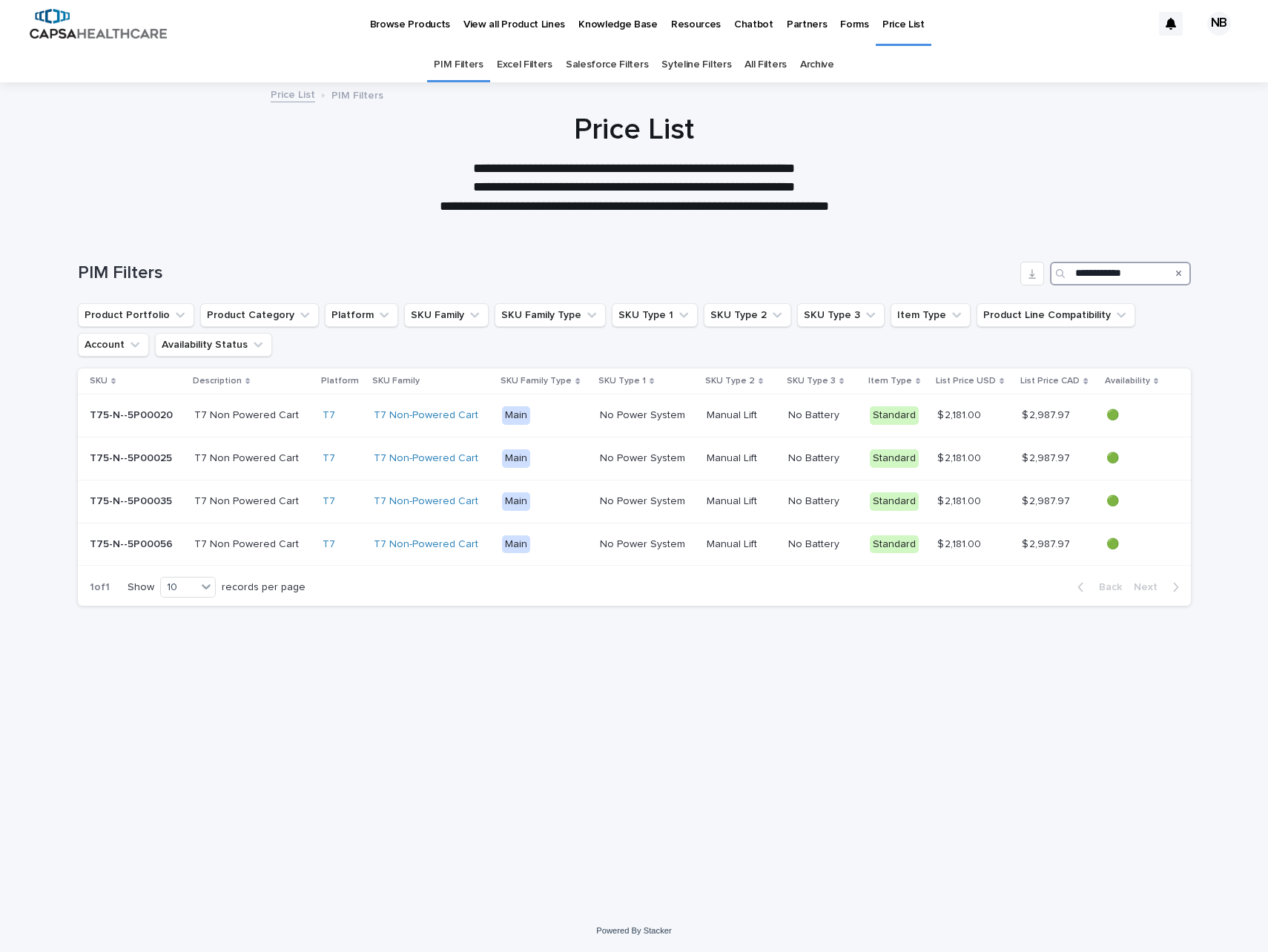
drag, startPoint x: 1141, startPoint y: 268, endPoint x: 1072, endPoint y: 266, distance: 69.0
click at [1072, 266] on div "**********" at bounding box center [1120, 273] width 141 height 24
